Goal: Task Accomplishment & Management: Manage account settings

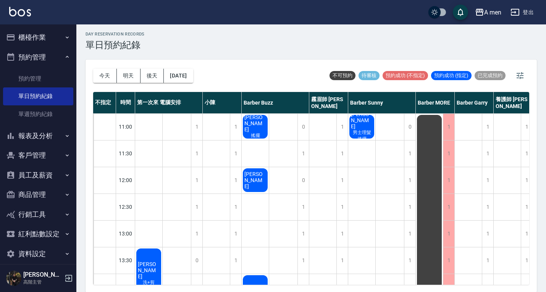
scroll to position [0, 75]
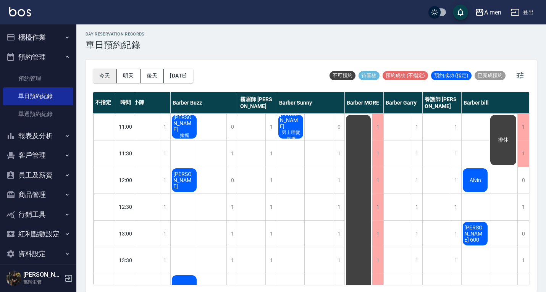
click at [110, 70] on button "今天" at bounding box center [105, 76] width 24 height 14
drag, startPoint x: 529, startPoint y: 130, endPoint x: 529, endPoint y: 149, distance: 19.1
click at [529, 149] on div "今天 明天 後天 2025/09/09 不可預約 待審核 預約成功 (不指定) 預約成功 (指定) 已完成預約 不指定 時間 第一次來 電腦安排 小陳 Bar…" at bounding box center [310, 176] width 451 height 233
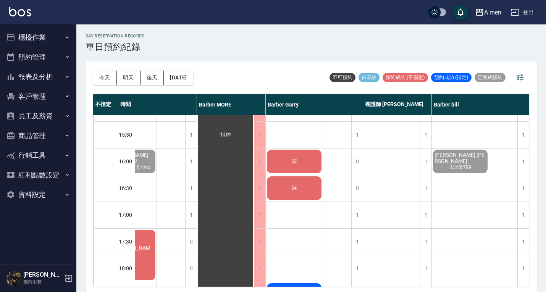
scroll to position [236, 343]
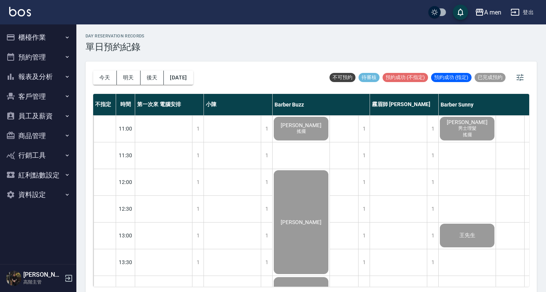
drag, startPoint x: 527, startPoint y: 113, endPoint x: 535, endPoint y: 142, distance: 30.7
click at [535, 142] on div "[DATE] [DATE] [DATE] [DATE] 不可預約 待審核 預約成功 (不指定) 預約成功 (指定) 已完成預約 不指定 時間 第一次來 電腦安…" at bounding box center [310, 177] width 451 height 233
click at [530, 133] on div "[DATE] [DATE] [DATE] [DATE] 不可預約 待審核 預約成功 (不指定) 預約成功 (指定) 已完成預約 不指定 時間 第一次來 電腦安…" at bounding box center [310, 177] width 451 height 233
drag, startPoint x: 529, startPoint y: 132, endPoint x: 518, endPoint y: 180, distance: 49.4
click at [518, 180] on div "[DATE] [DATE] [DATE] [DATE] 不可預約 待審核 預約成功 (不指定) 預約成功 (指定) 已完成預約 不指定 時間 第一次來 電腦安…" at bounding box center [310, 177] width 451 height 233
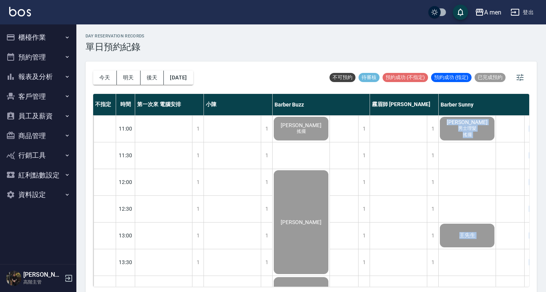
scroll to position [164, 0]
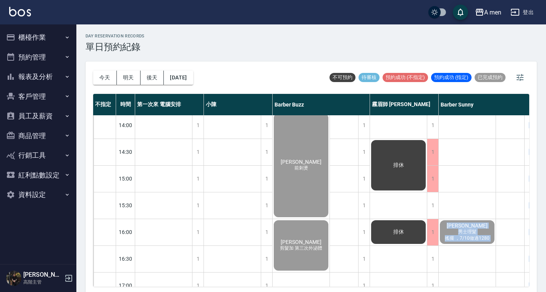
click at [507, 179] on div "排休" at bounding box center [510, 286] width 29 height 668
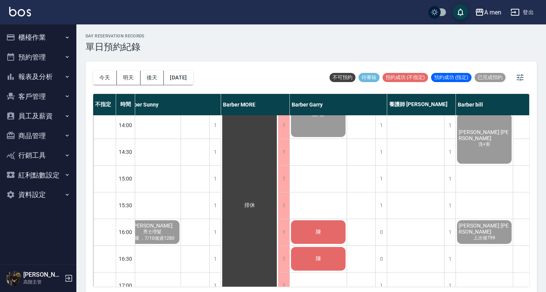
scroll to position [164, 343]
